Goal: Information Seeking & Learning: Learn about a topic

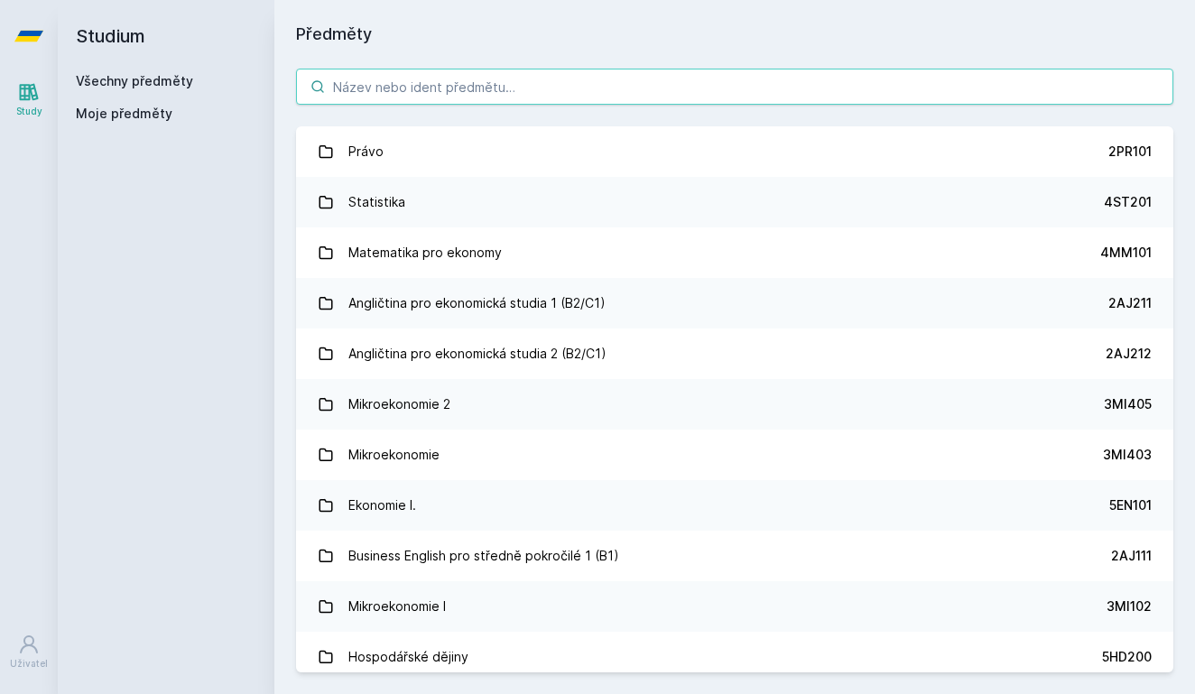
click at [482, 88] on input "search" at bounding box center [734, 87] width 877 height 36
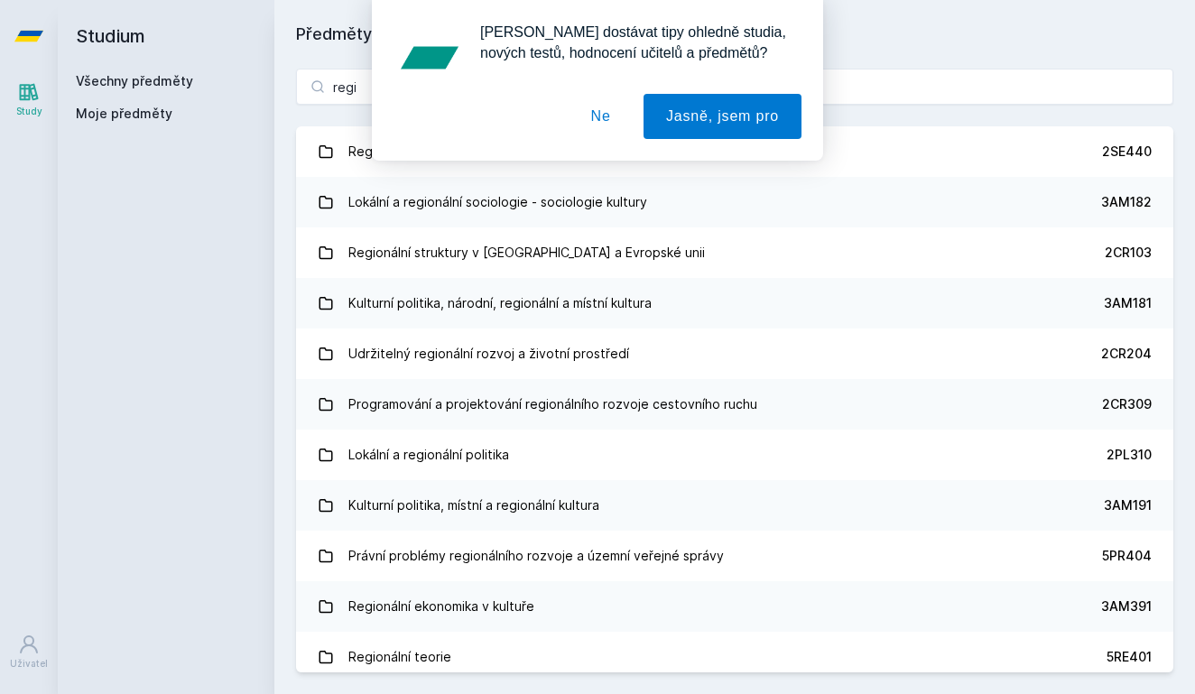
click at [603, 104] on button "Ne" at bounding box center [600, 116] width 65 height 45
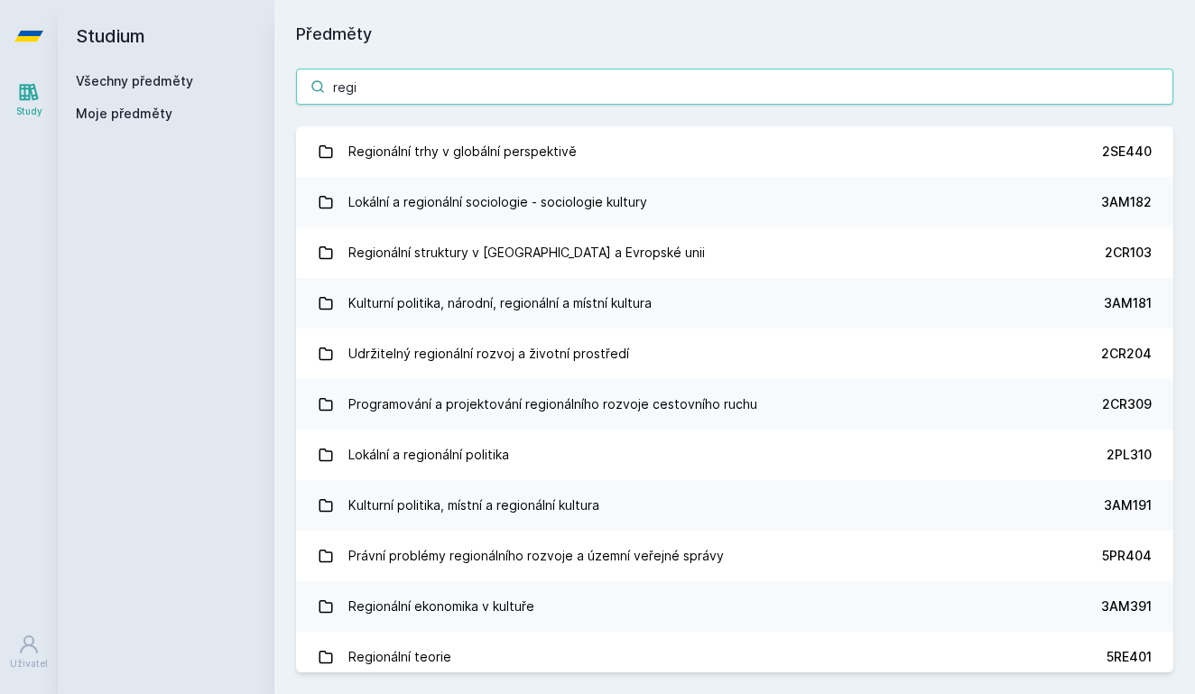
click at [574, 84] on input "regi" at bounding box center [734, 87] width 877 height 36
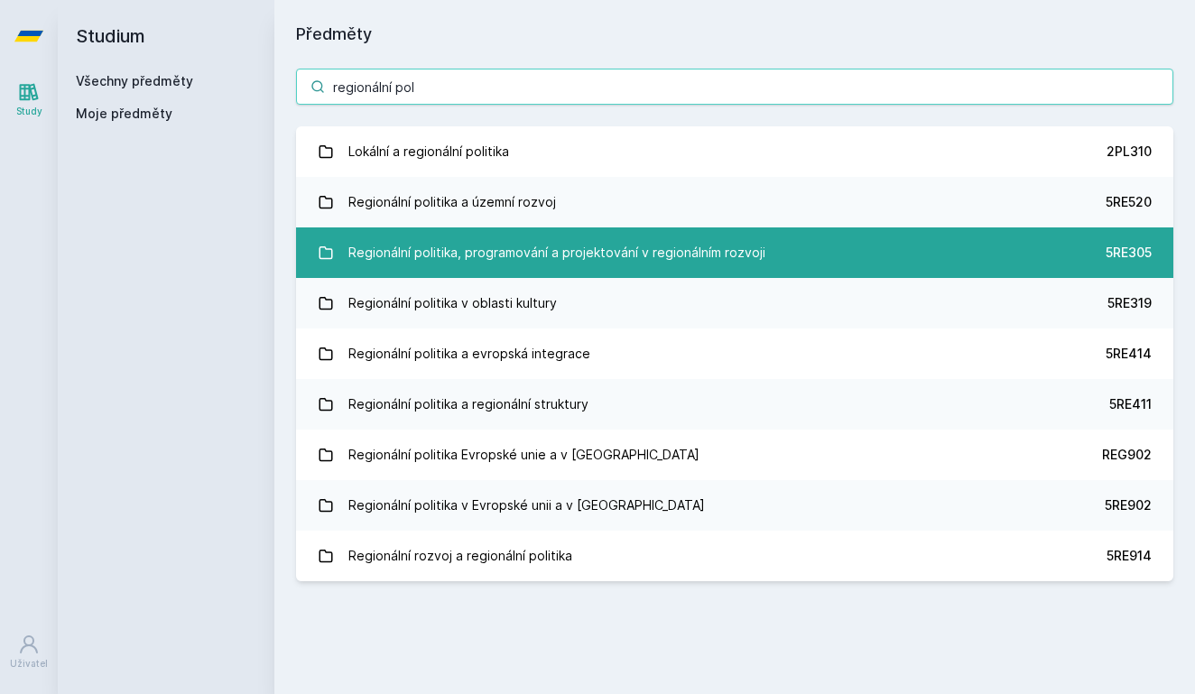
type input "regionální pol"
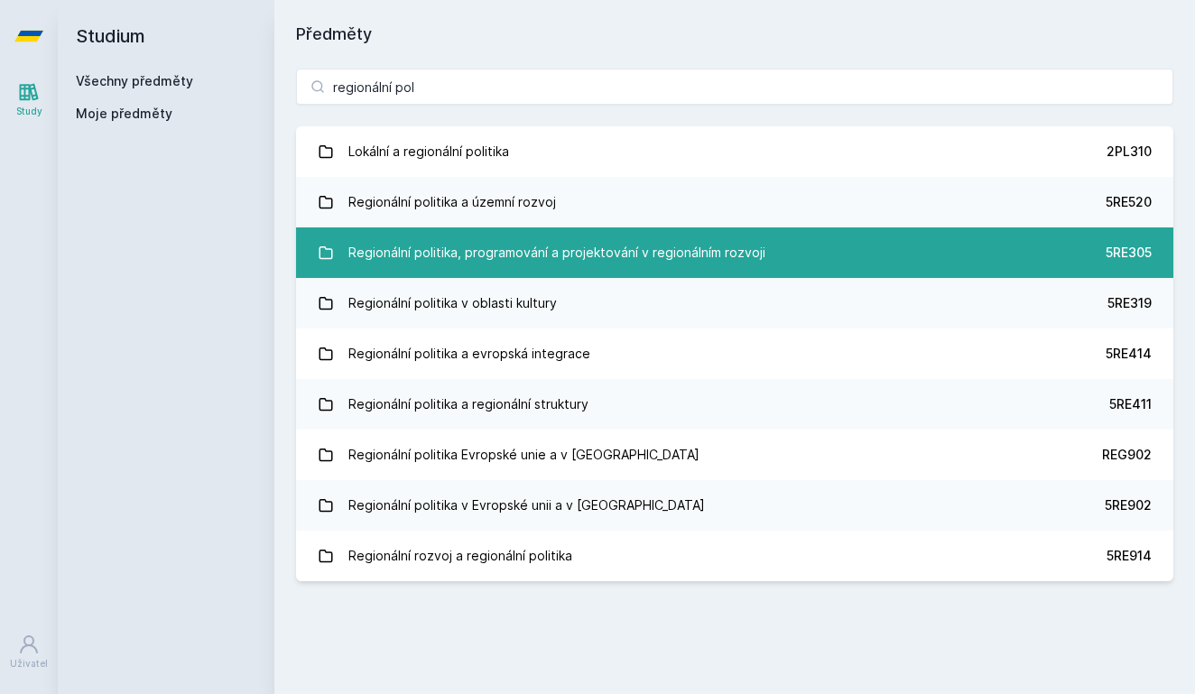
click at [631, 245] on div "Regionální politika, programování a projektování v regionálním rozvoji" at bounding box center [556, 253] width 417 height 36
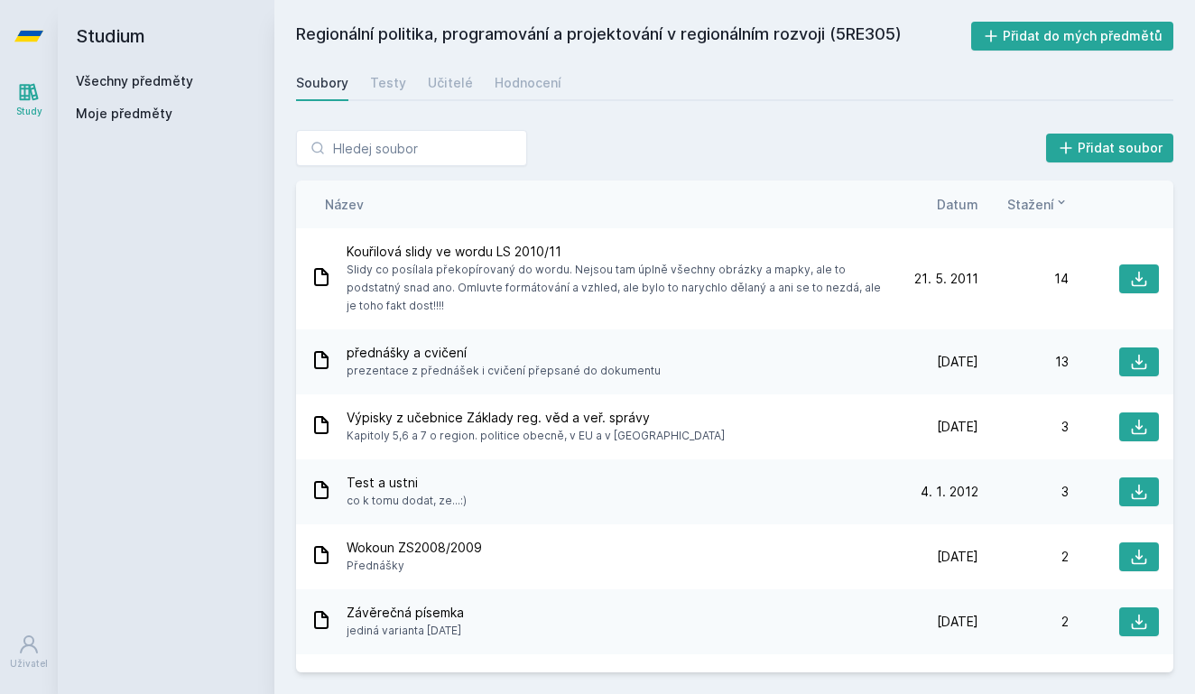
click at [974, 201] on span "Datum" at bounding box center [958, 204] width 42 height 19
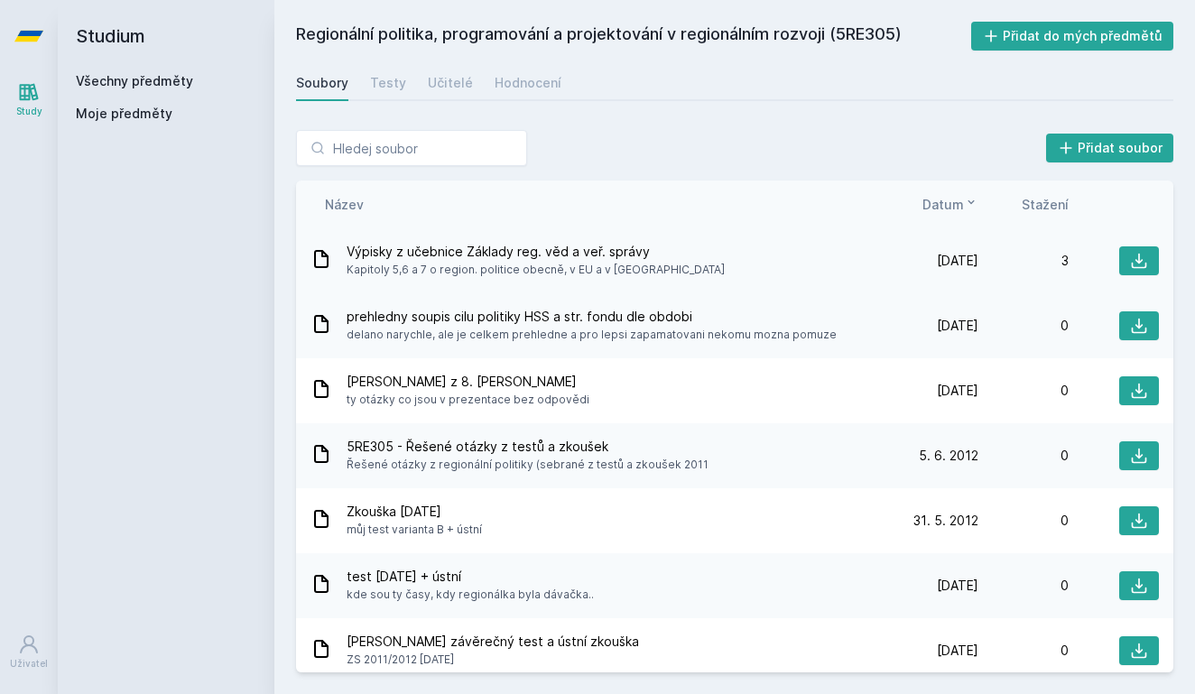
drag, startPoint x: 956, startPoint y: 254, endPoint x: 931, endPoint y: 257, distance: 25.5
click at [937, 260] on span "[DATE]" at bounding box center [958, 261] width 42 height 18
drag, startPoint x: 903, startPoint y: 257, endPoint x: 994, endPoint y: 257, distance: 91.1
click at [994, 257] on div "[DATE] [DATE] 3" at bounding box center [1023, 260] width 271 height 29
click at [949, 214] on div "Název Datum Stažení" at bounding box center [734, 204] width 877 height 48
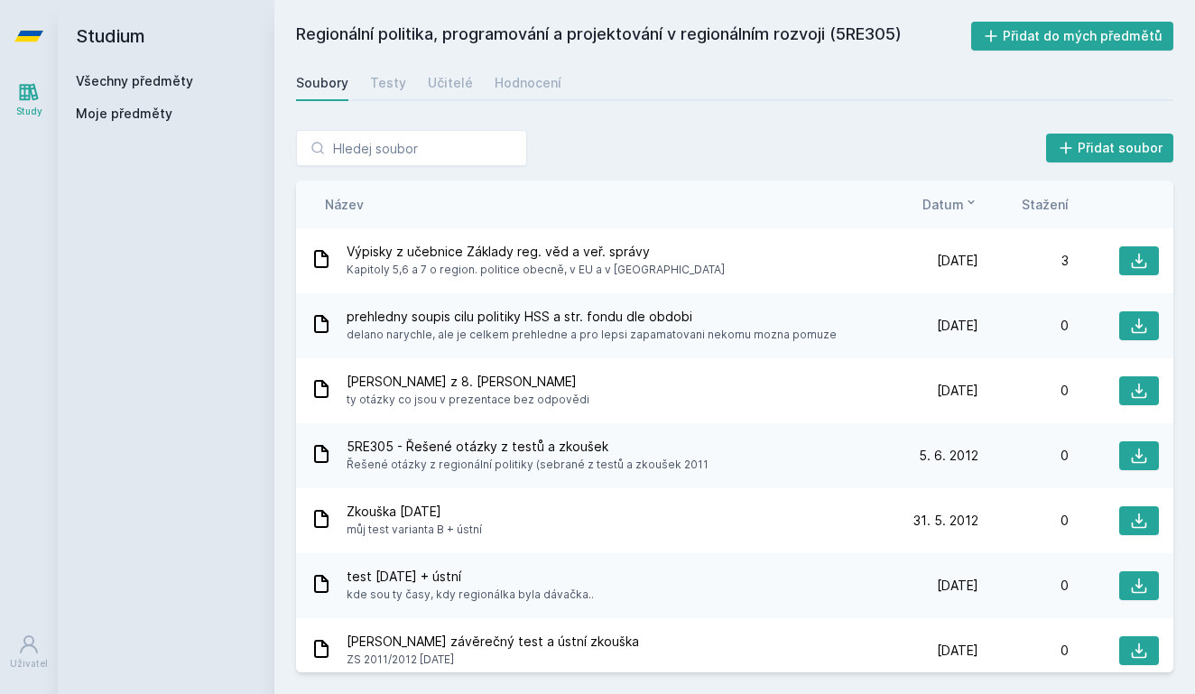
click at [949, 204] on span "Datum" at bounding box center [943, 204] width 42 height 19
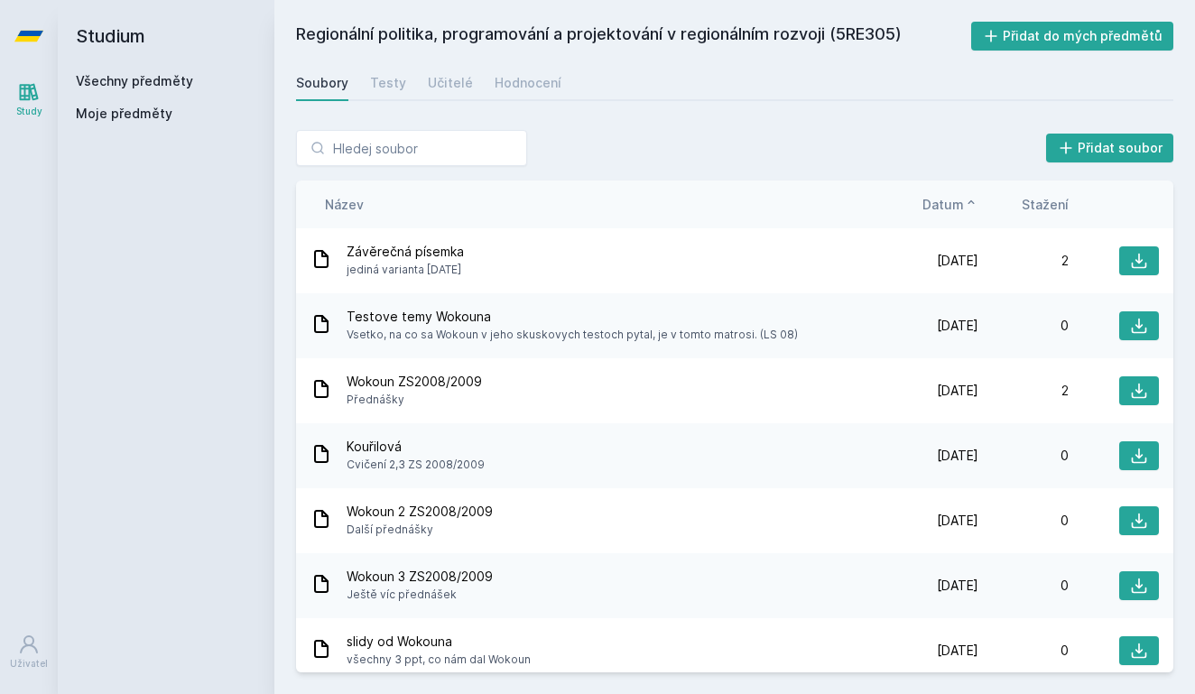
click at [949, 204] on span "Datum" at bounding box center [943, 204] width 42 height 19
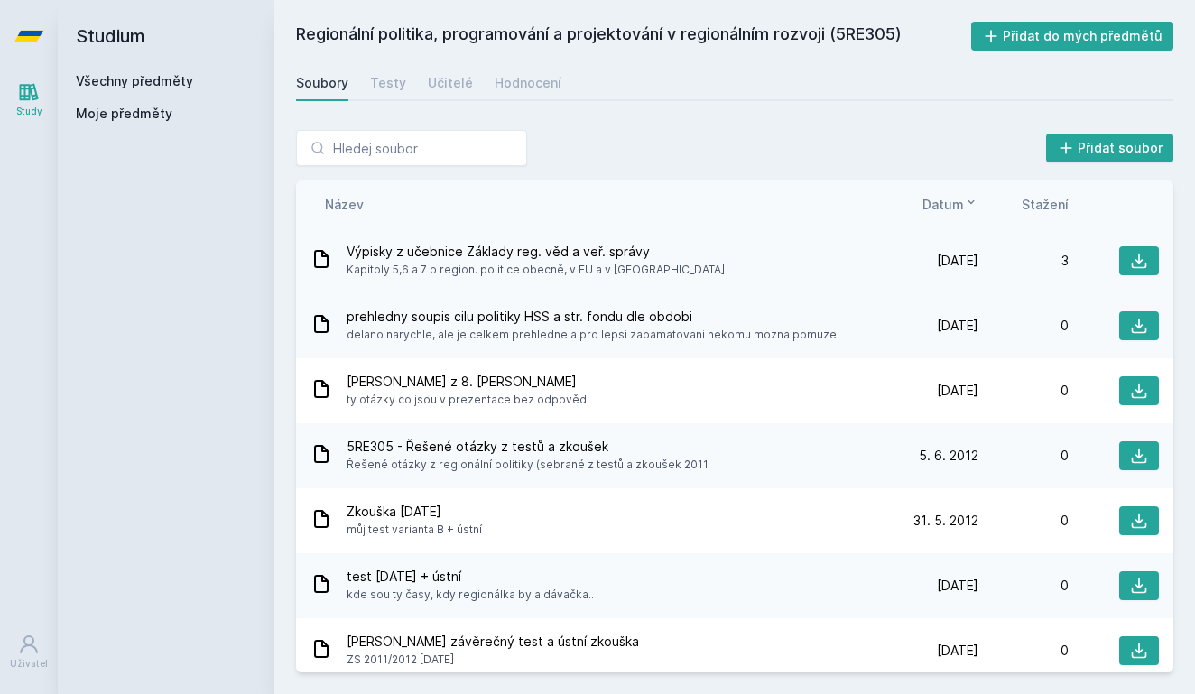
drag, startPoint x: 919, startPoint y: 254, endPoint x: 985, endPoint y: 253, distance: 66.8
click at [986, 254] on div "[DATE] [DATE] 3" at bounding box center [1023, 260] width 271 height 29
